Goal: Transaction & Acquisition: Purchase product/service

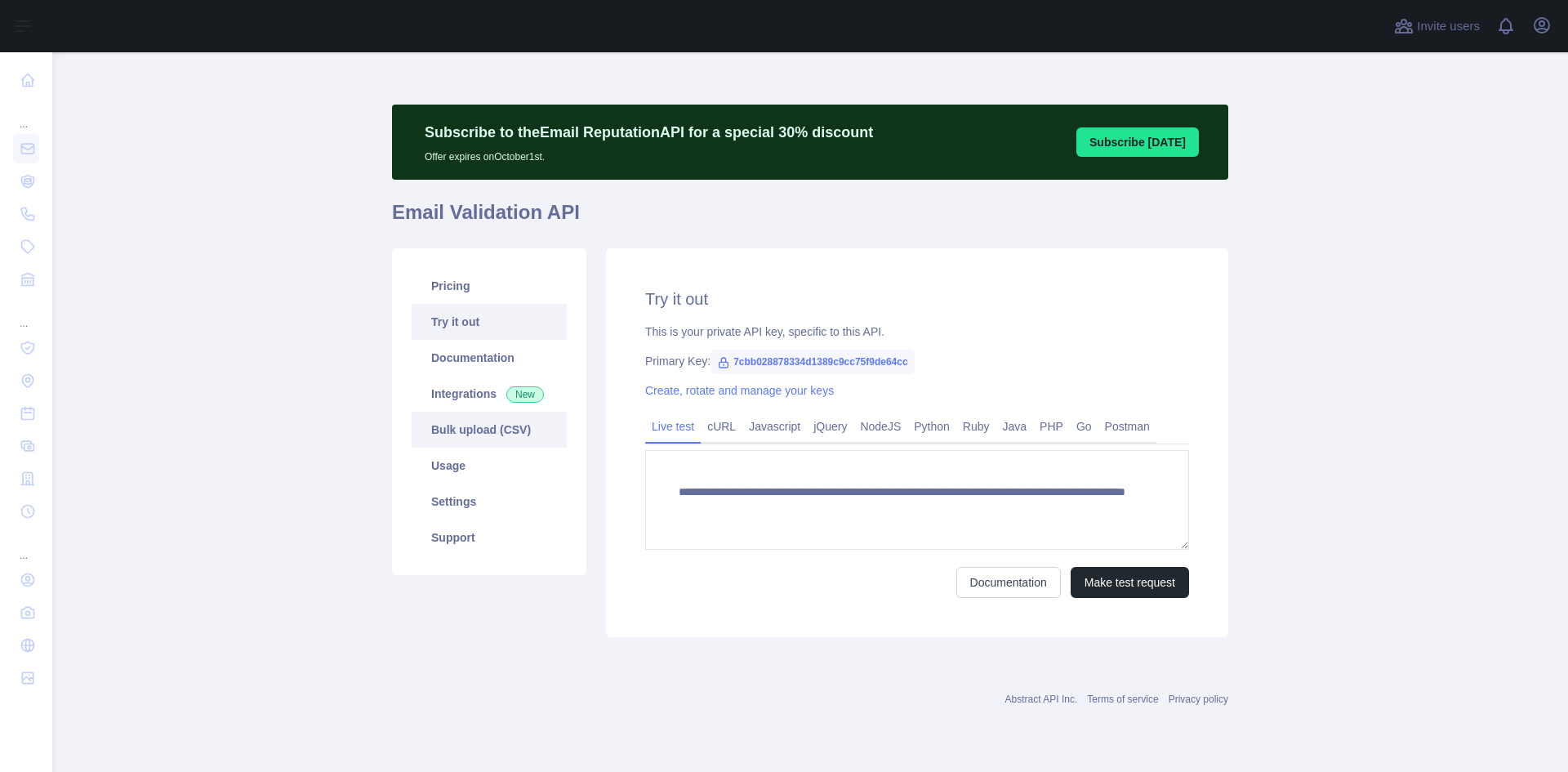
click at [476, 440] on link "Bulk upload (CSV)" at bounding box center [490, 430] width 155 height 36
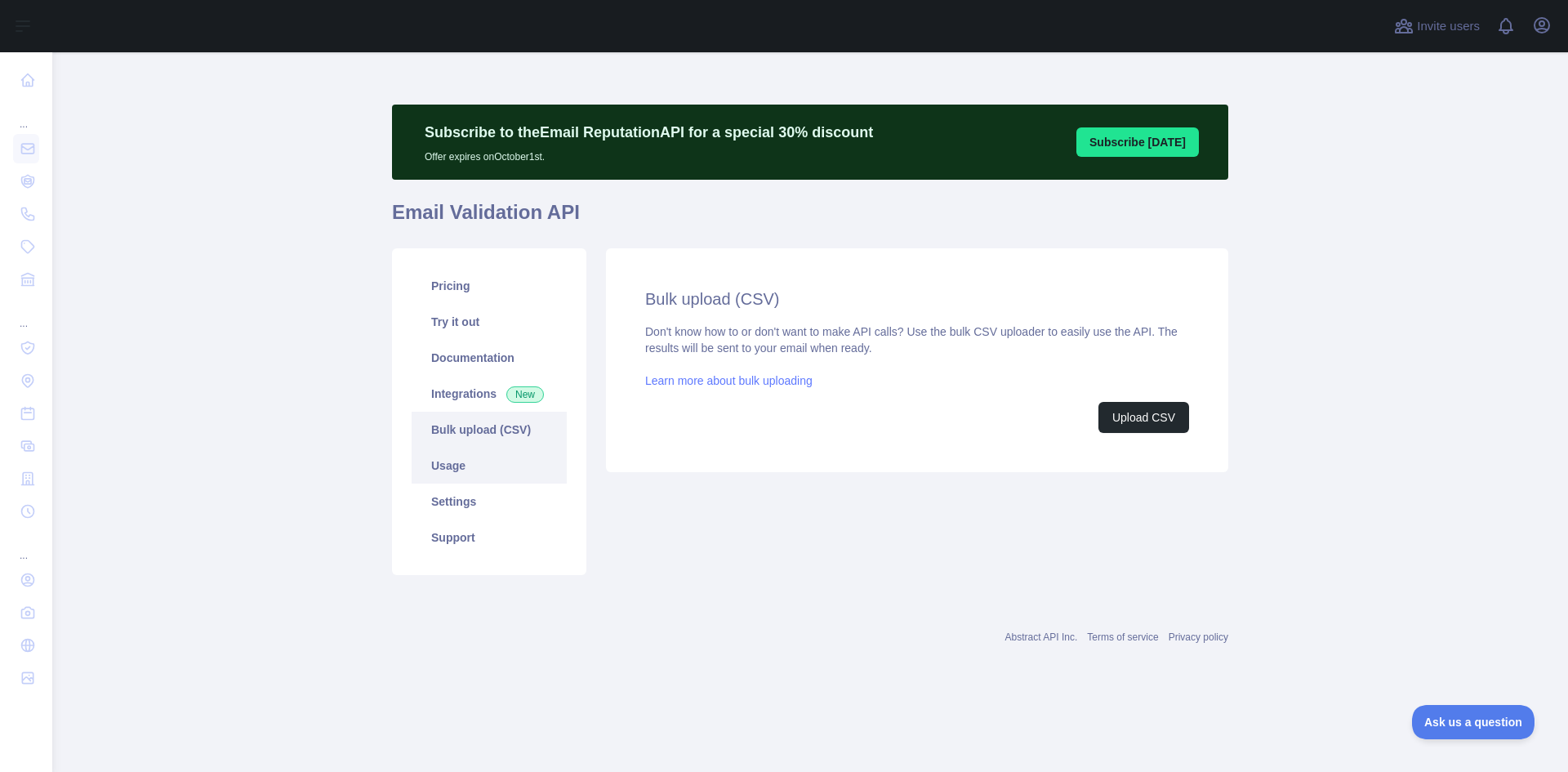
click at [459, 464] on link "Usage" at bounding box center [490, 465] width 155 height 36
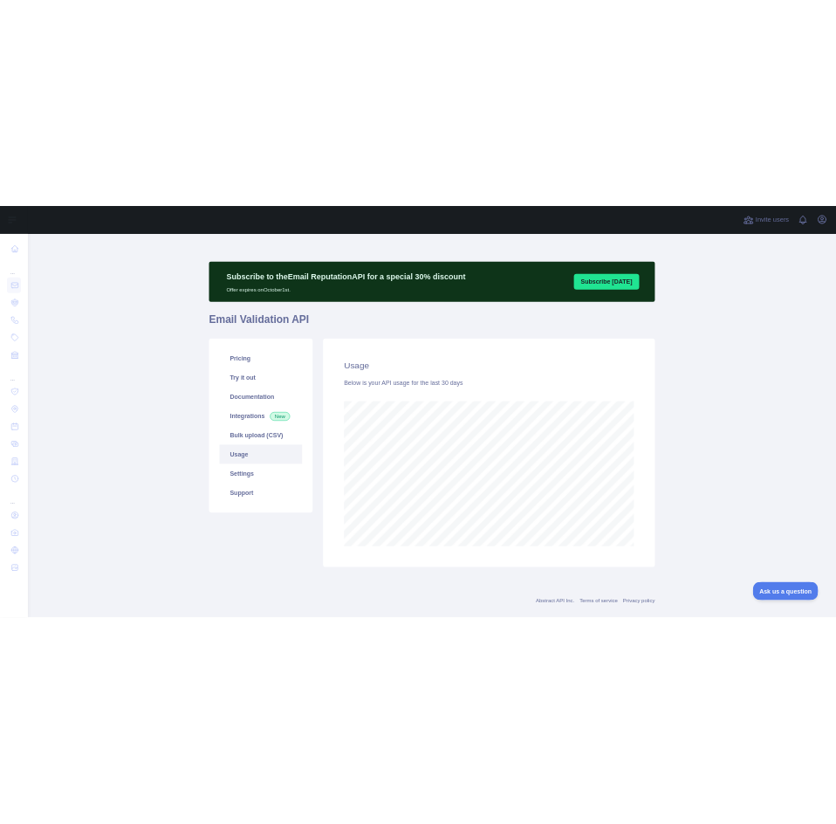
scroll to position [769, 1606]
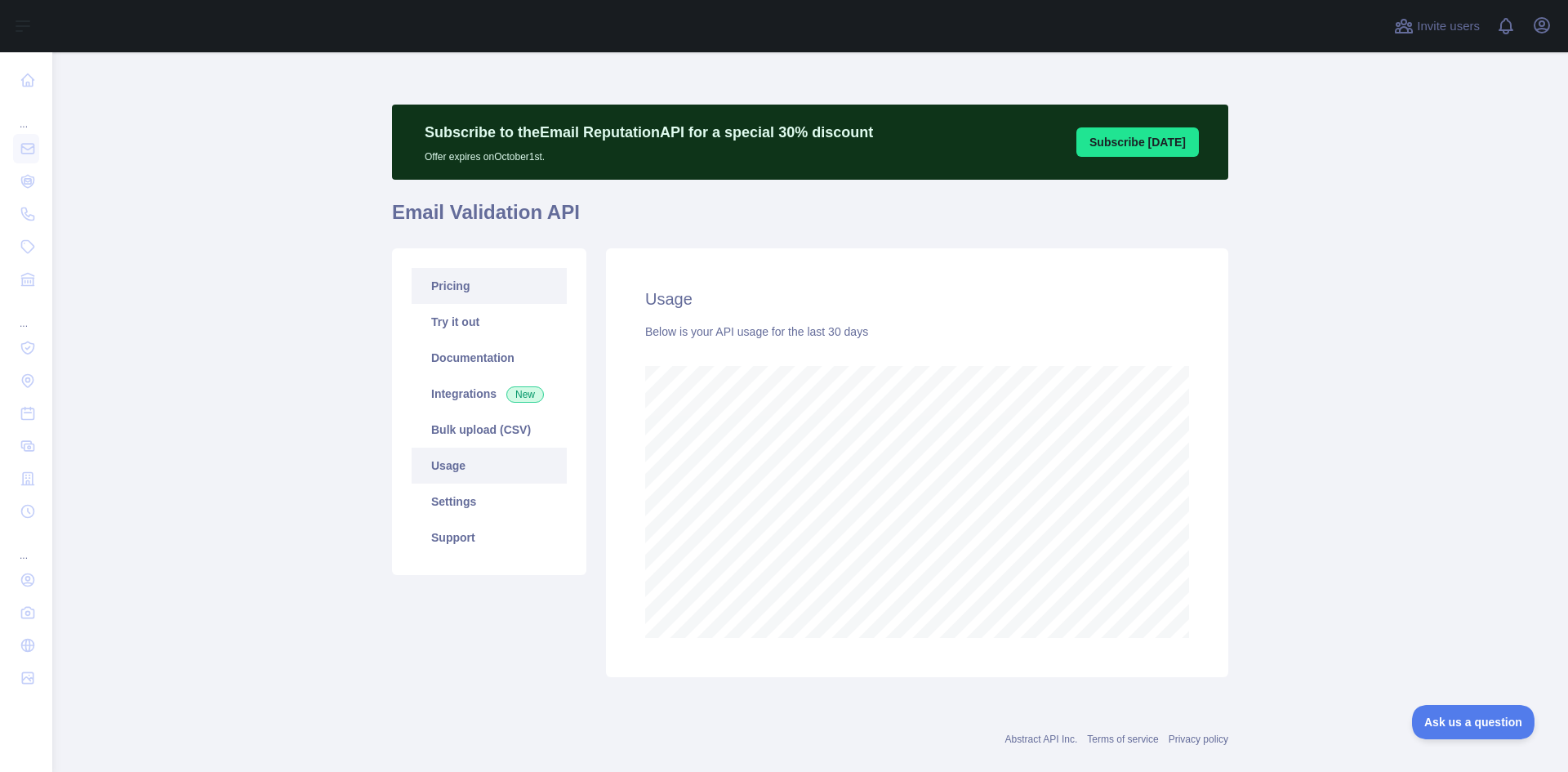
click at [454, 279] on link "Pricing" at bounding box center [490, 285] width 155 height 36
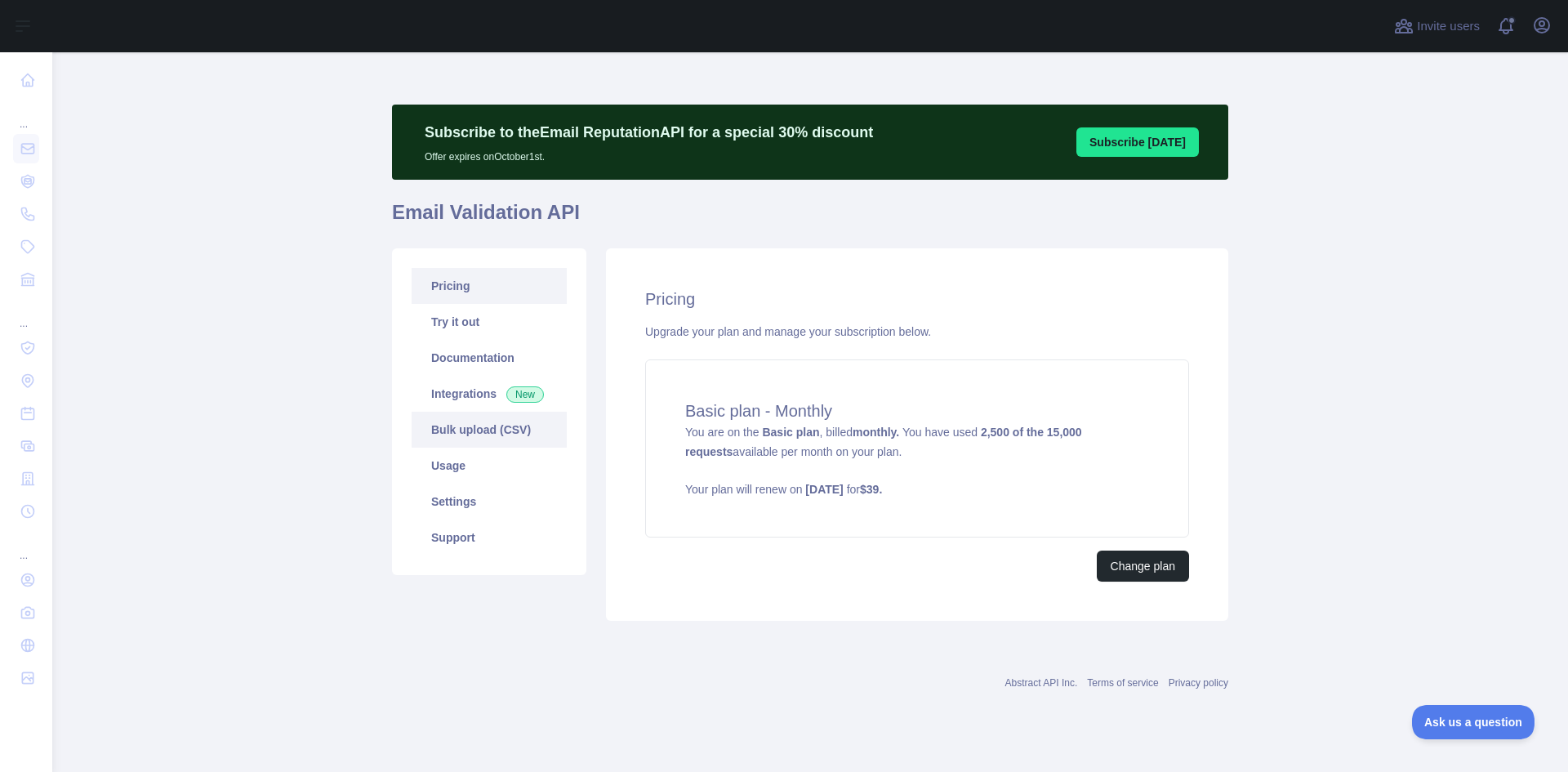
click at [469, 426] on link "Bulk upload (CSV)" at bounding box center [490, 430] width 155 height 36
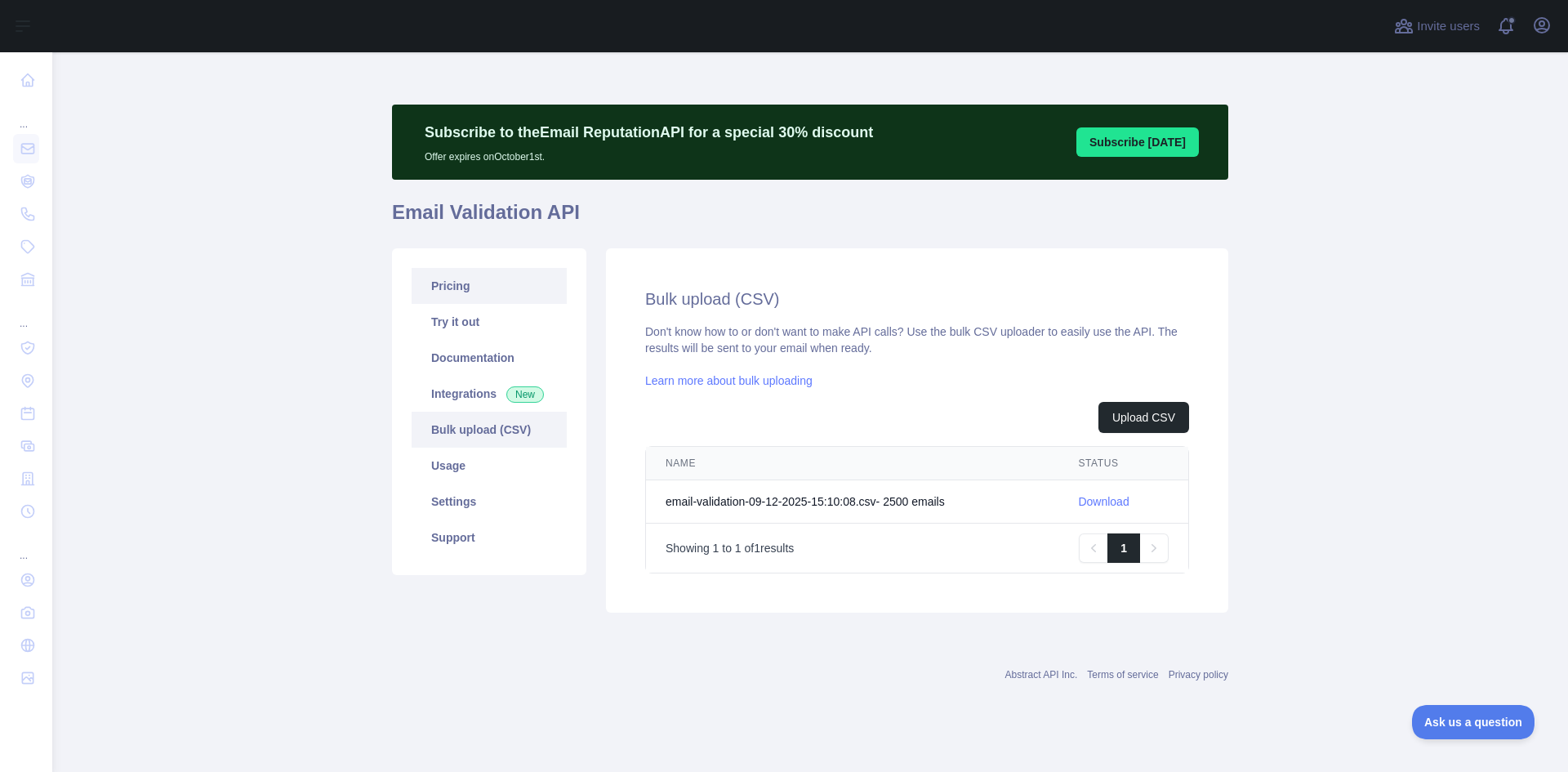
click at [436, 296] on link "Pricing" at bounding box center [490, 285] width 155 height 36
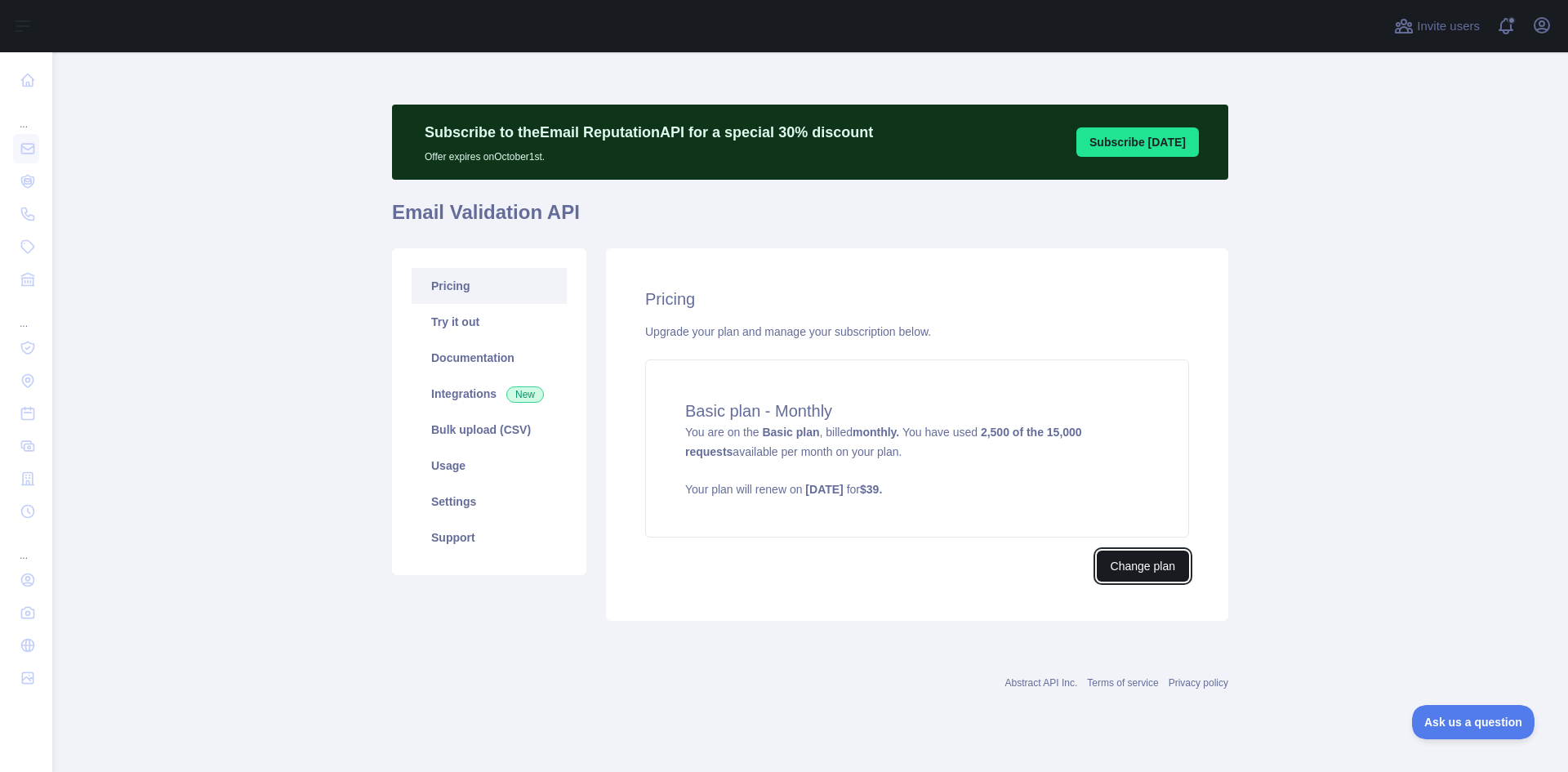
click at [1134, 566] on button "Change plan" at bounding box center [1143, 565] width 93 height 31
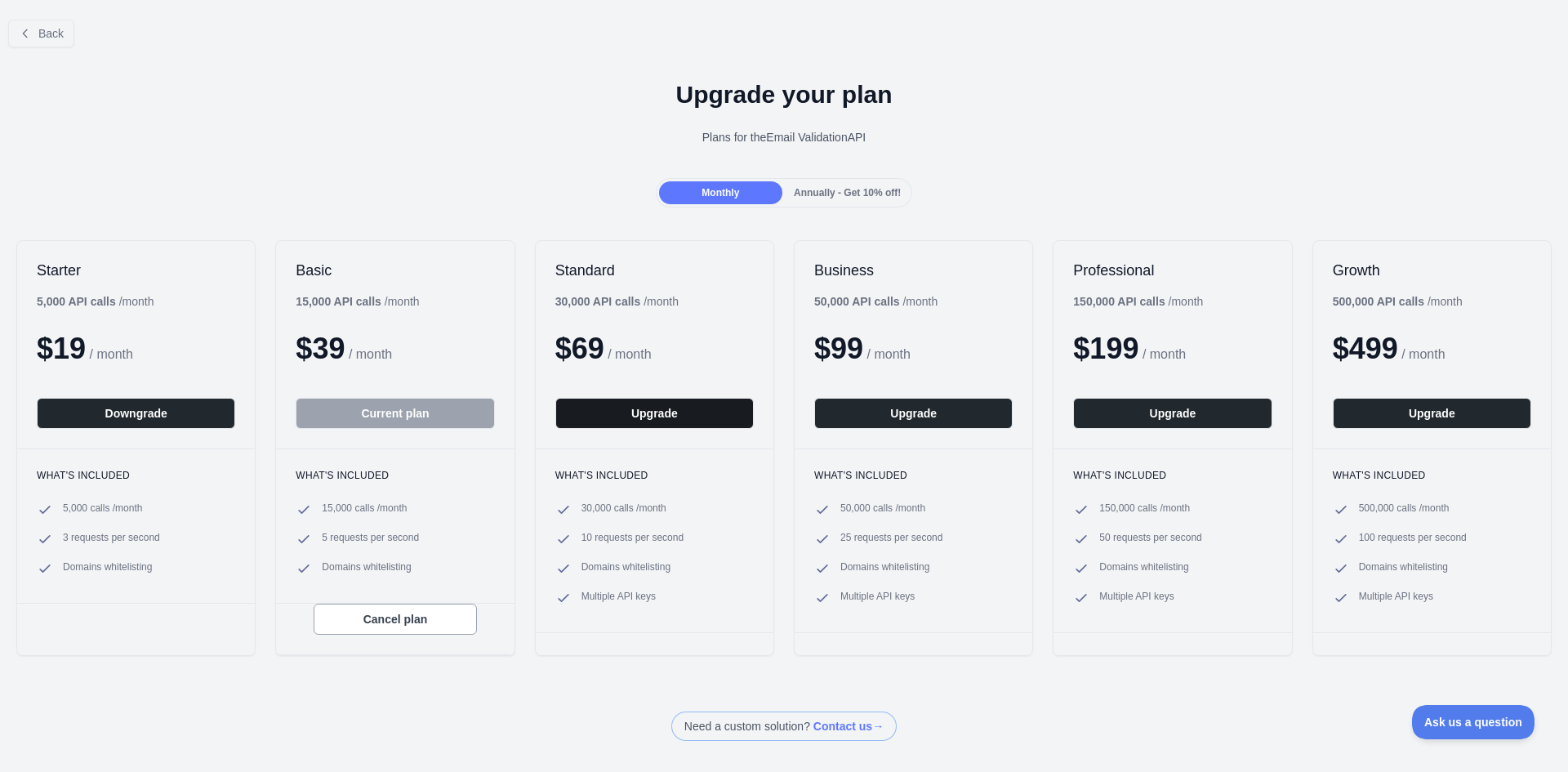
click at [631, 417] on button "Upgrade" at bounding box center [654, 413] width 198 height 31
click at [23, 30] on icon at bounding box center [25, 34] width 13 height 13
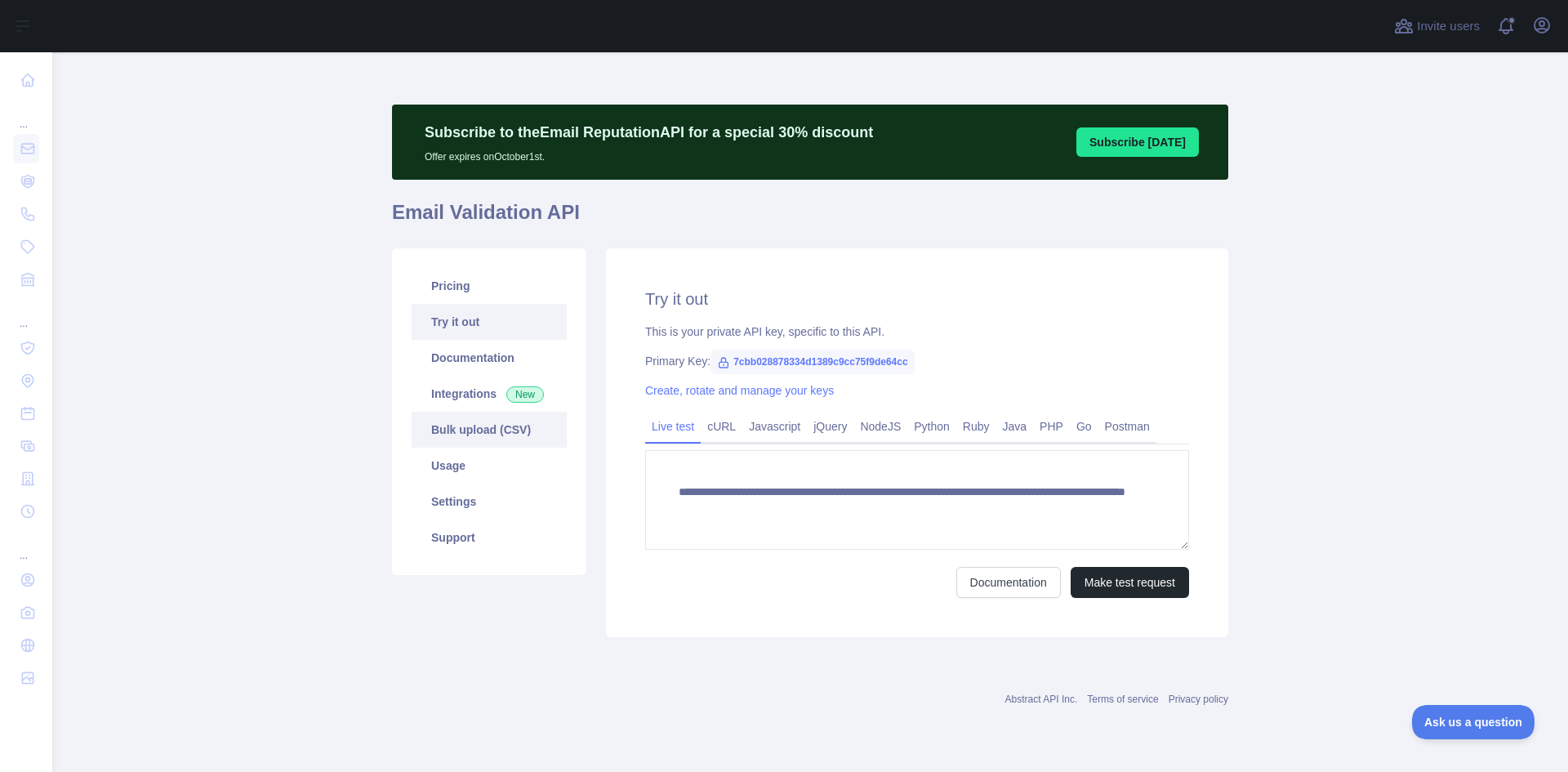
click at [481, 418] on link "Bulk upload (CSV)" at bounding box center [490, 430] width 155 height 36
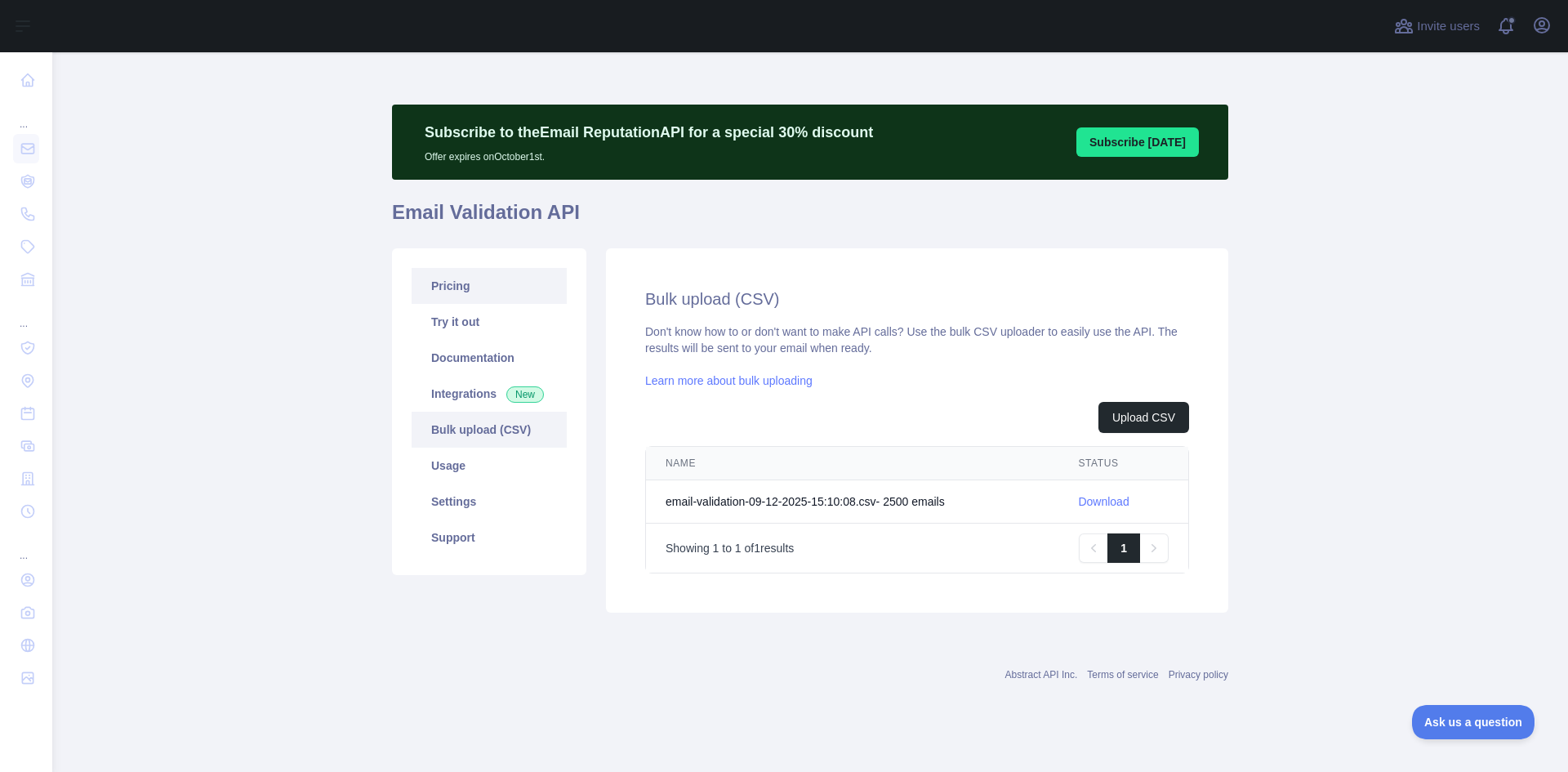
click at [455, 286] on link "Pricing" at bounding box center [490, 285] width 155 height 36
